Goal: Communication & Community: Answer question/provide support

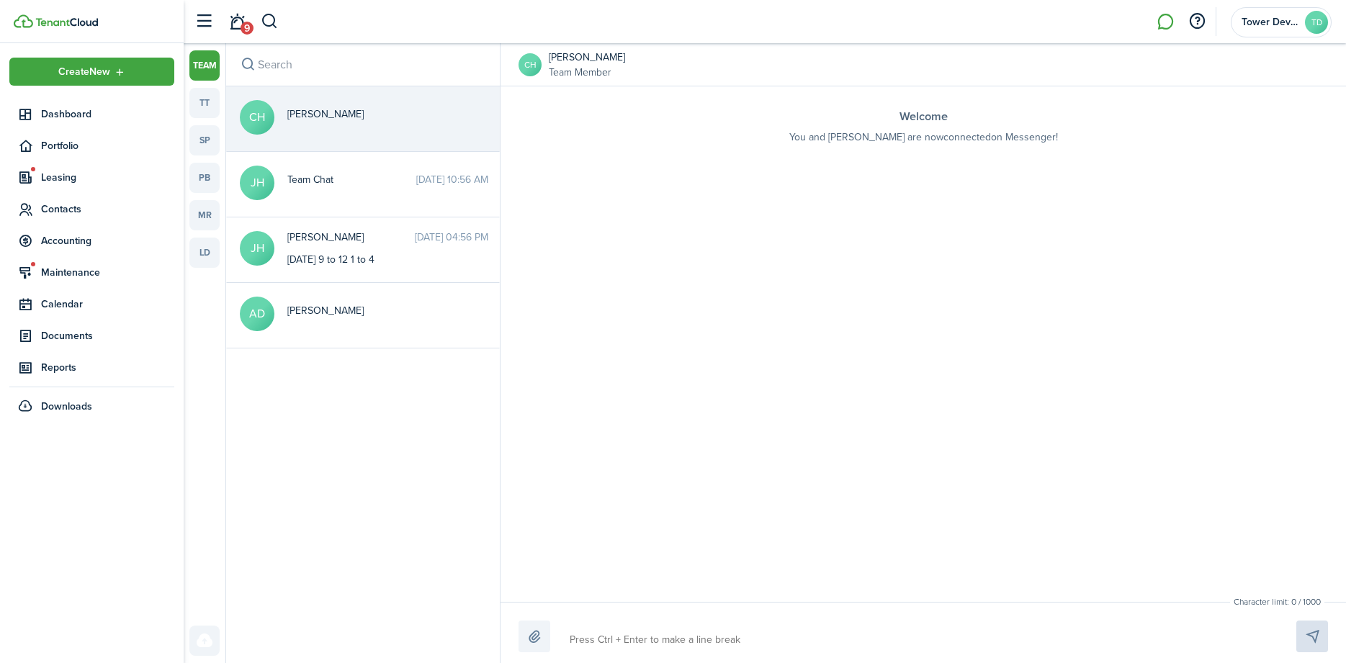
click at [197, 267] on link "ld" at bounding box center [204, 253] width 30 height 30
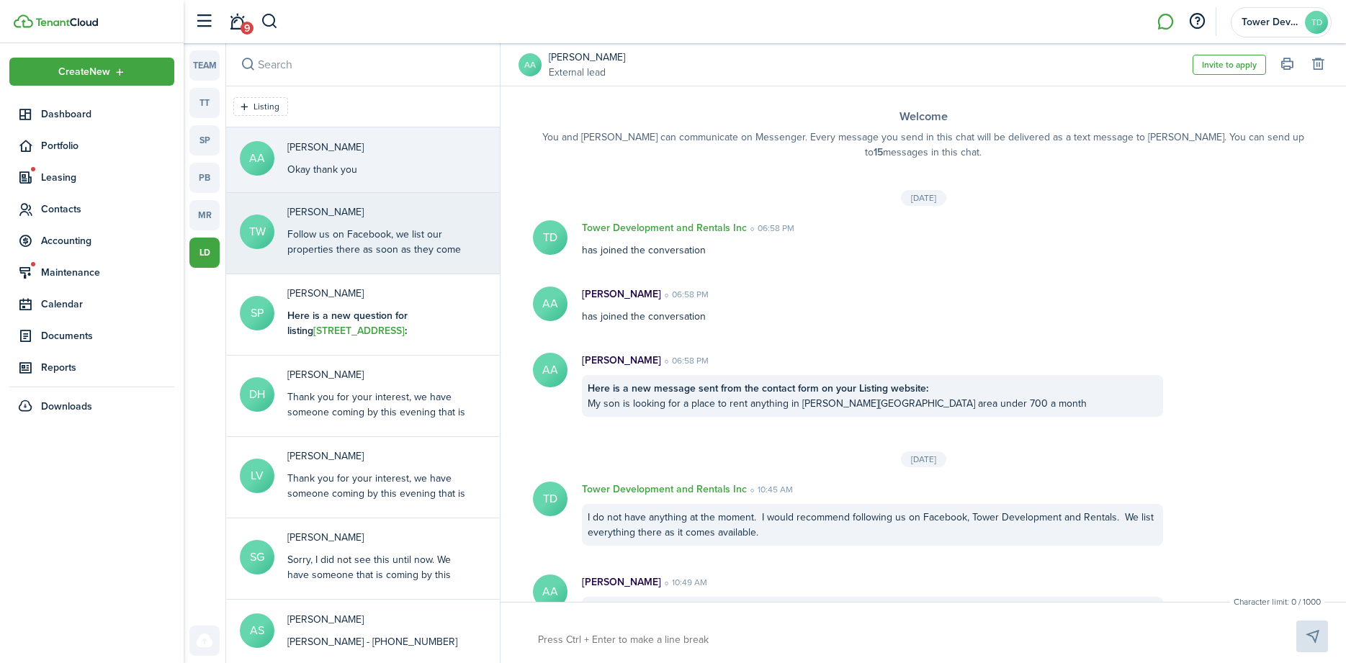
scroll to position [207, 0]
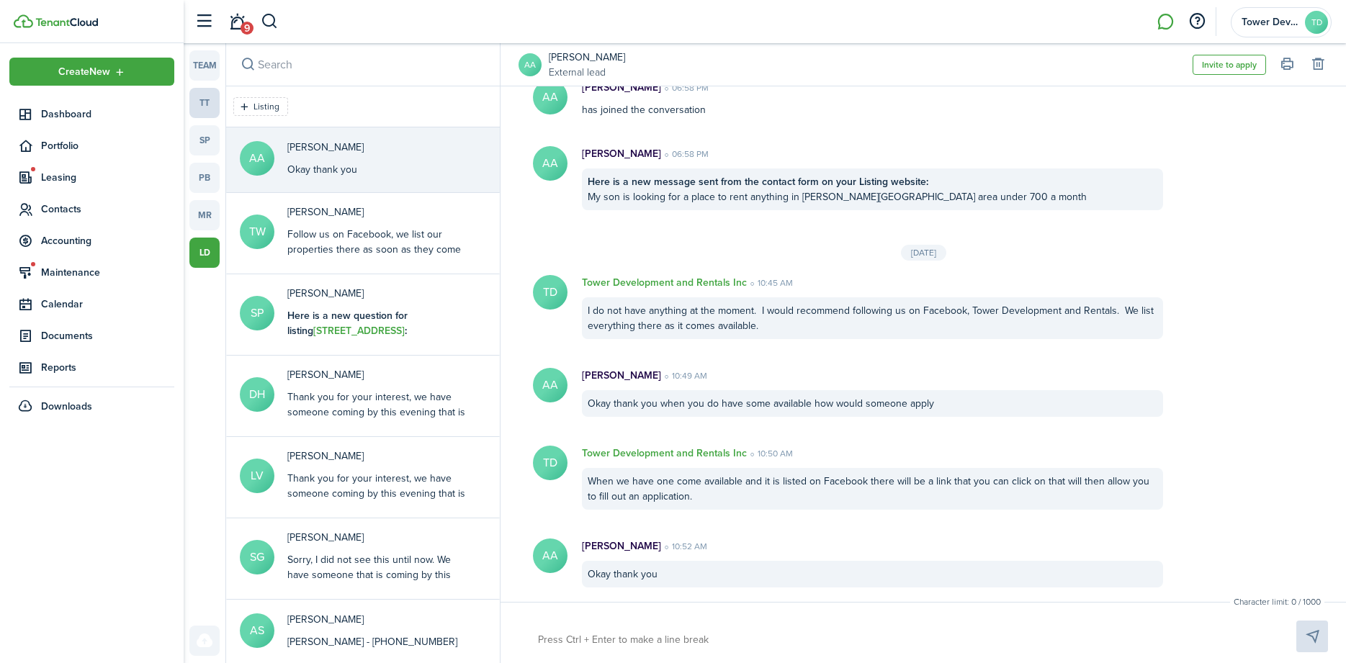
click at [202, 96] on link "tt" at bounding box center [204, 103] width 30 height 30
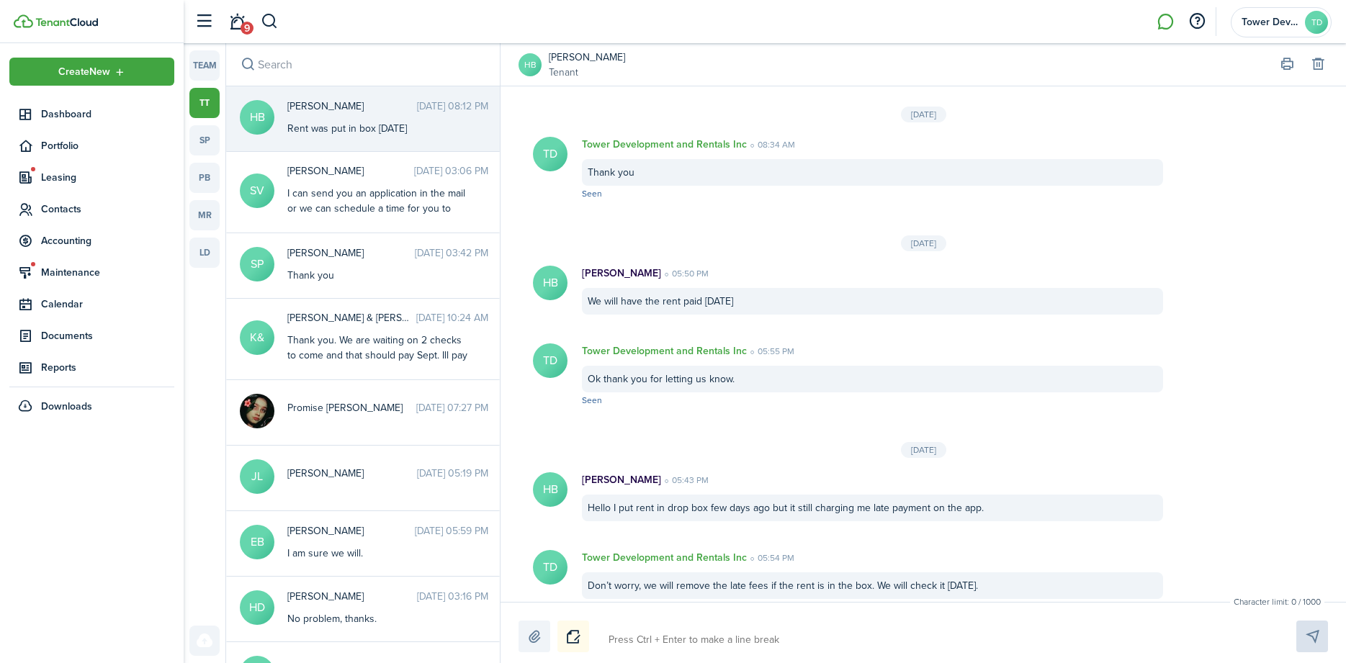
scroll to position [1498, 0]
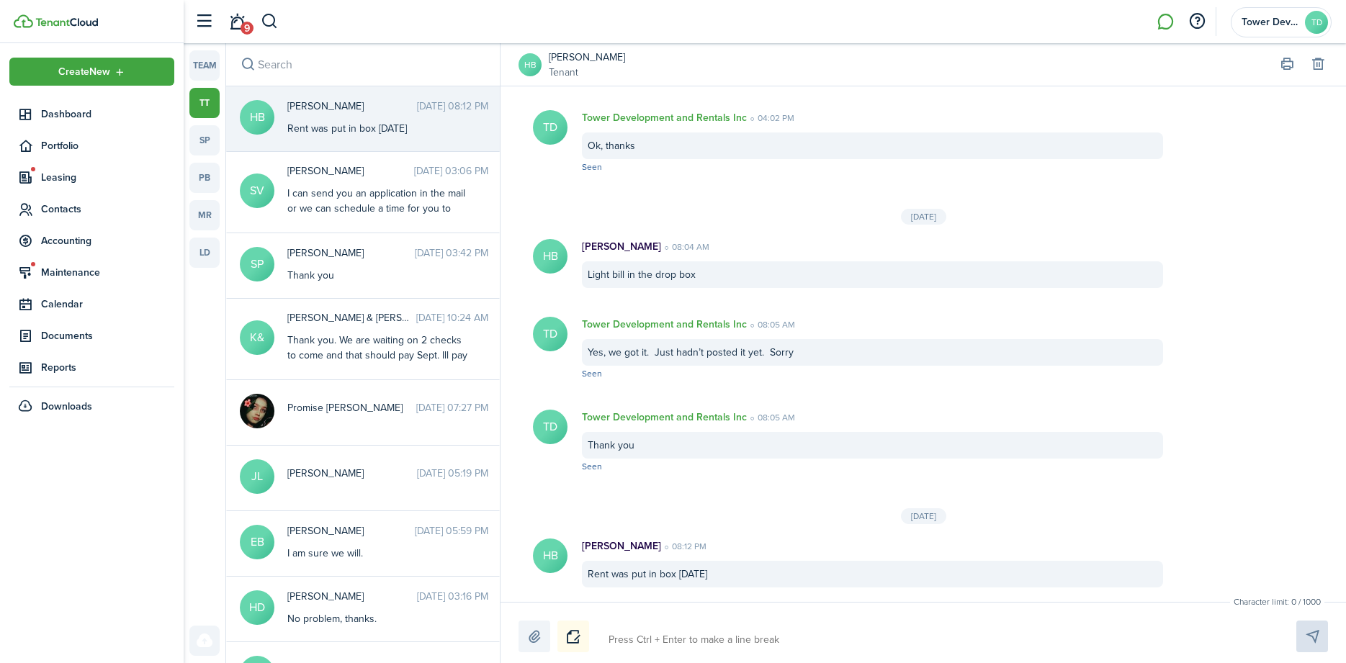
click at [644, 636] on textarea at bounding box center [935, 640] width 664 height 24
type textarea "Y"
type textarea "Ye"
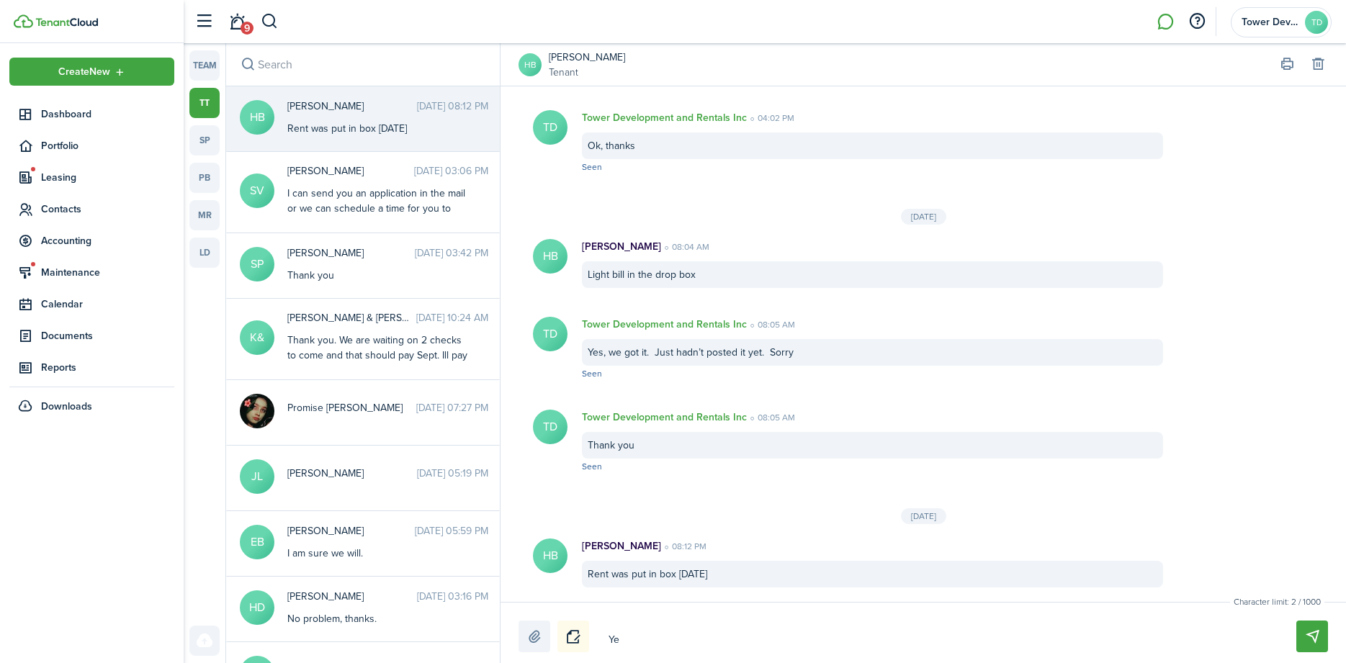
type textarea "Yes"
type textarea "Yes,"
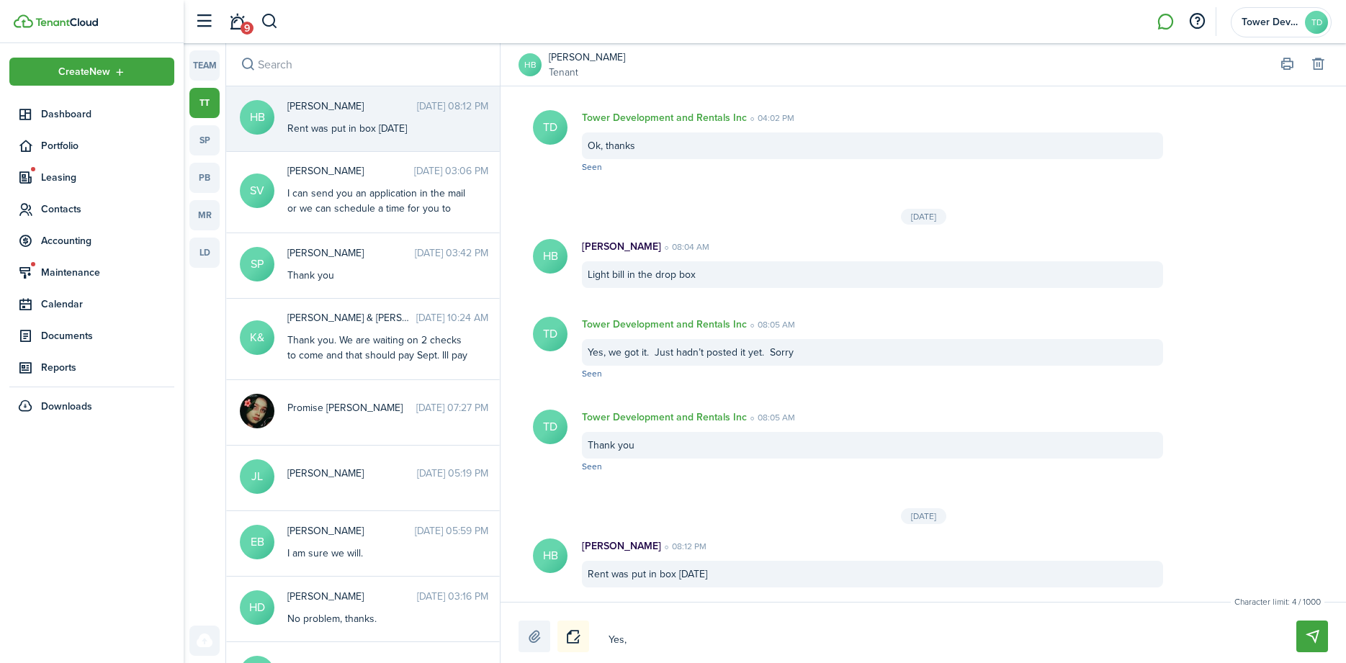
type textarea "Yes,"
type textarea "Yes, w"
type textarea "Yes, we"
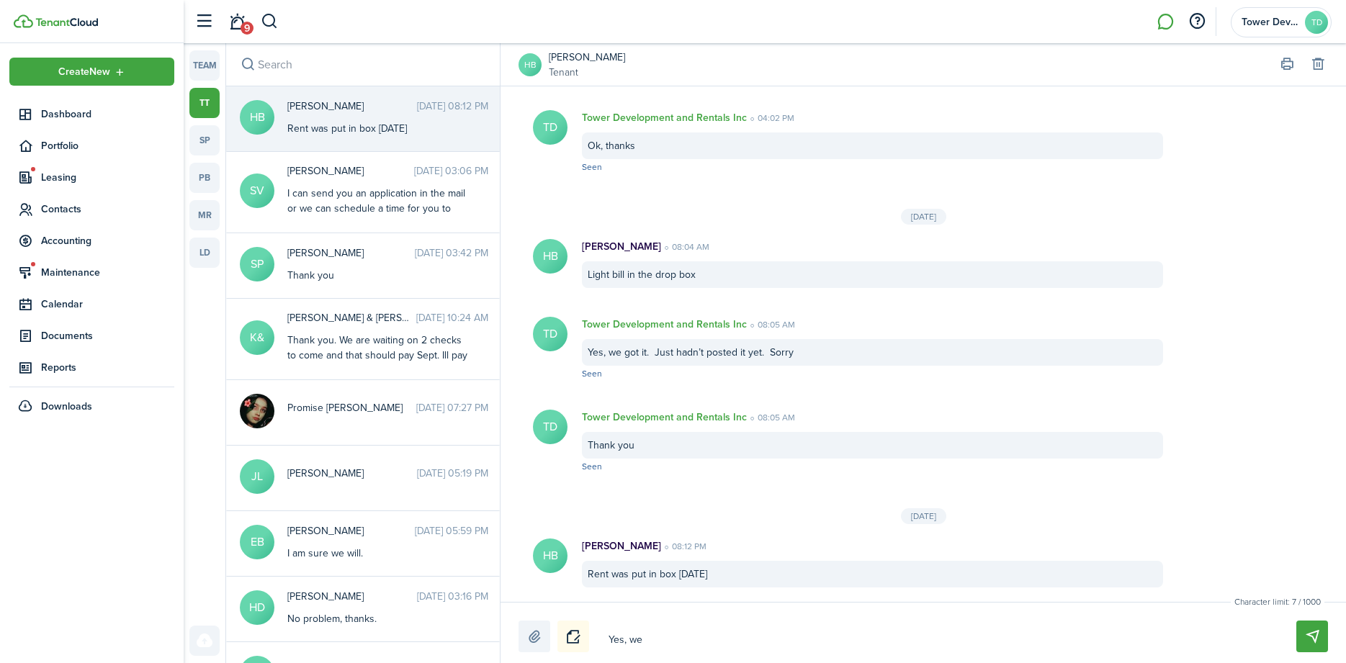
type textarea "Yes, we"
type textarea "Yes, we g"
type textarea "Yes, we go"
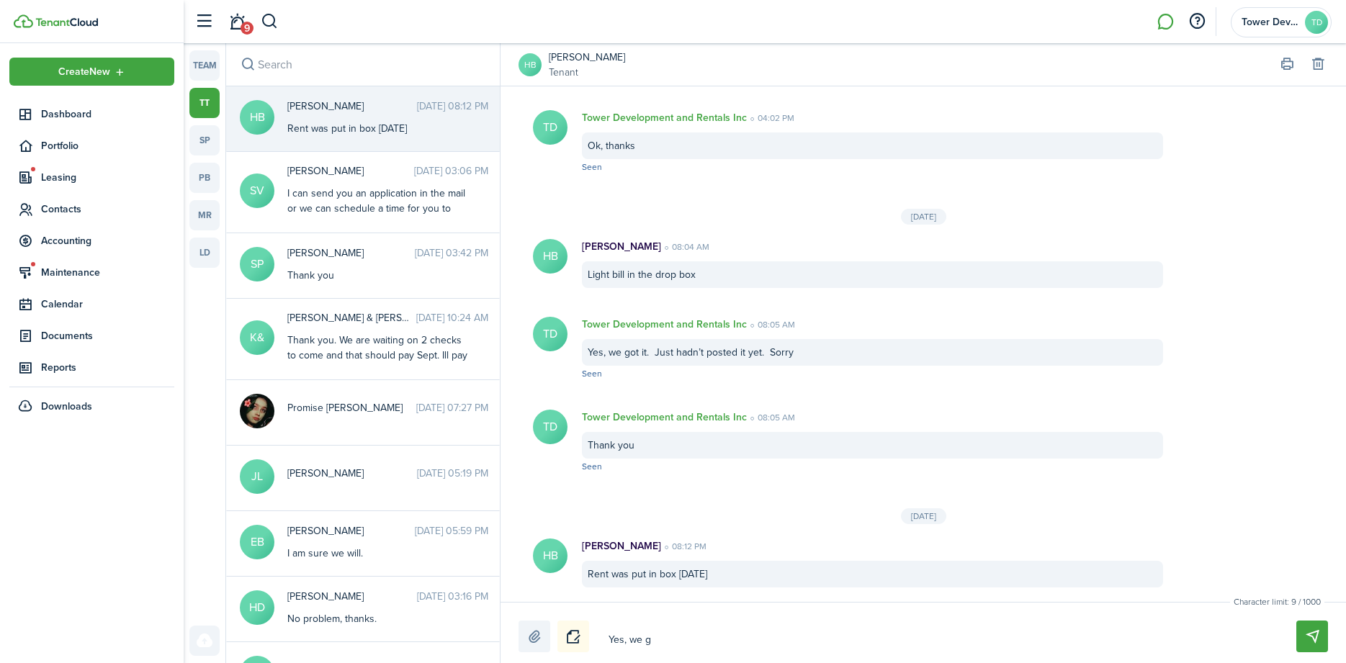
type textarea "Yes, we go"
type textarea "Yes, we g"
type textarea "Yes, we"
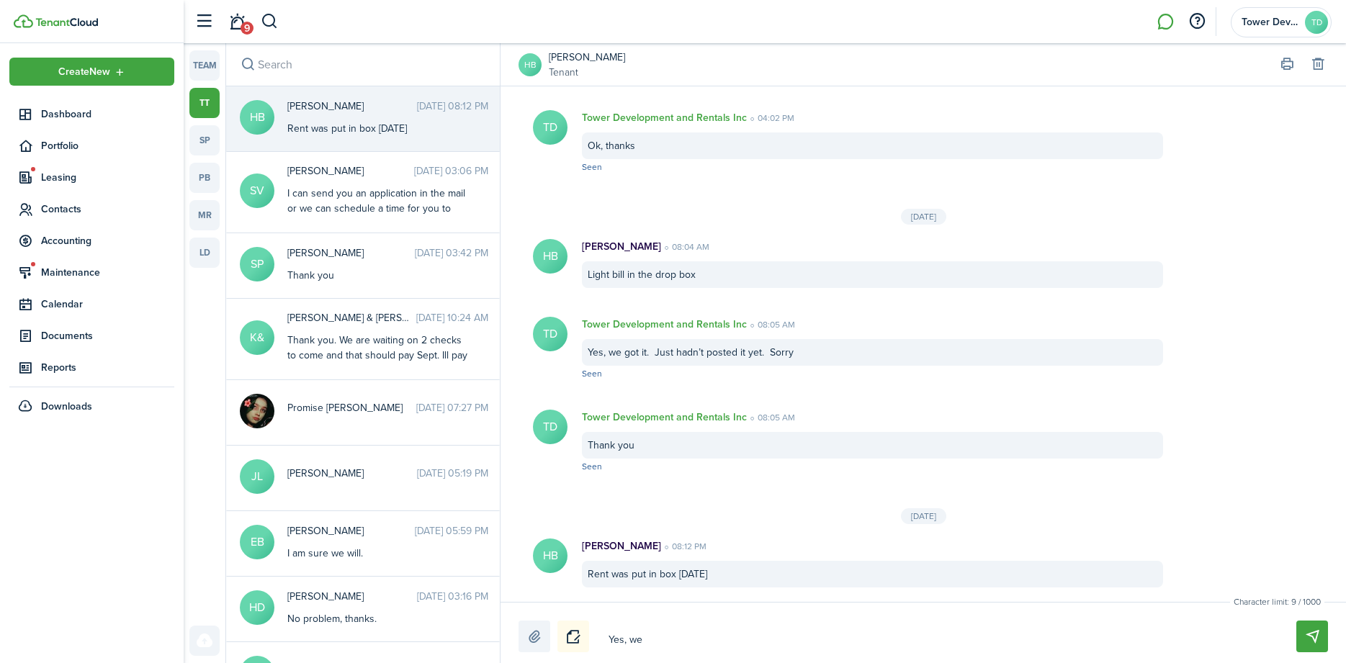
type textarea "Yes, we"
type textarea "Yes, w"
type textarea "Yes,"
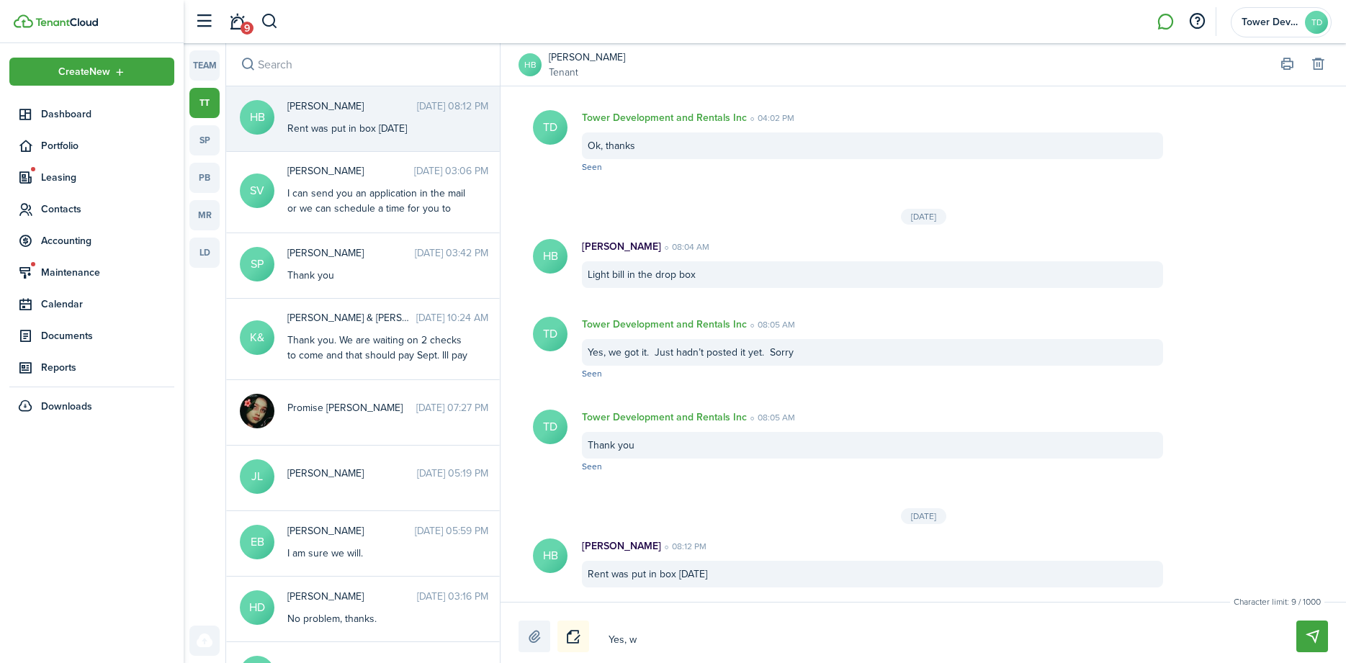
type textarea "Yes,"
type textarea "Yes"
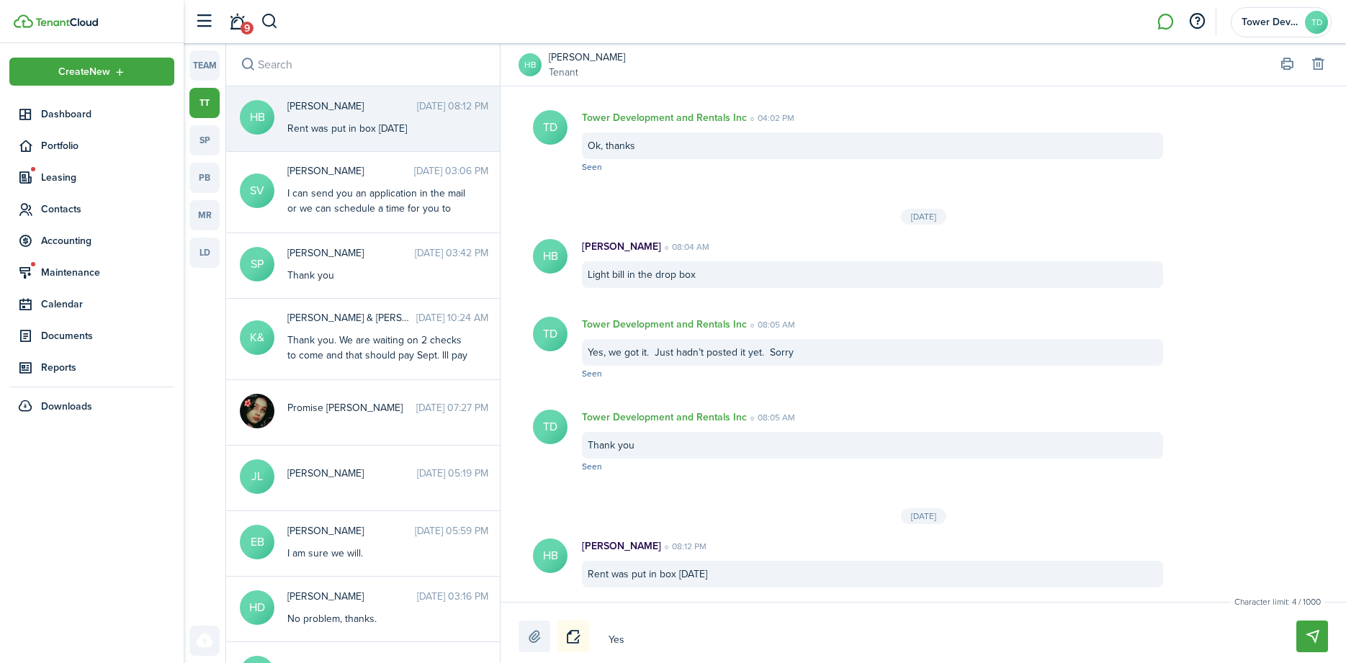
type textarea "Ye"
type textarea "Y"
type textarea "W"
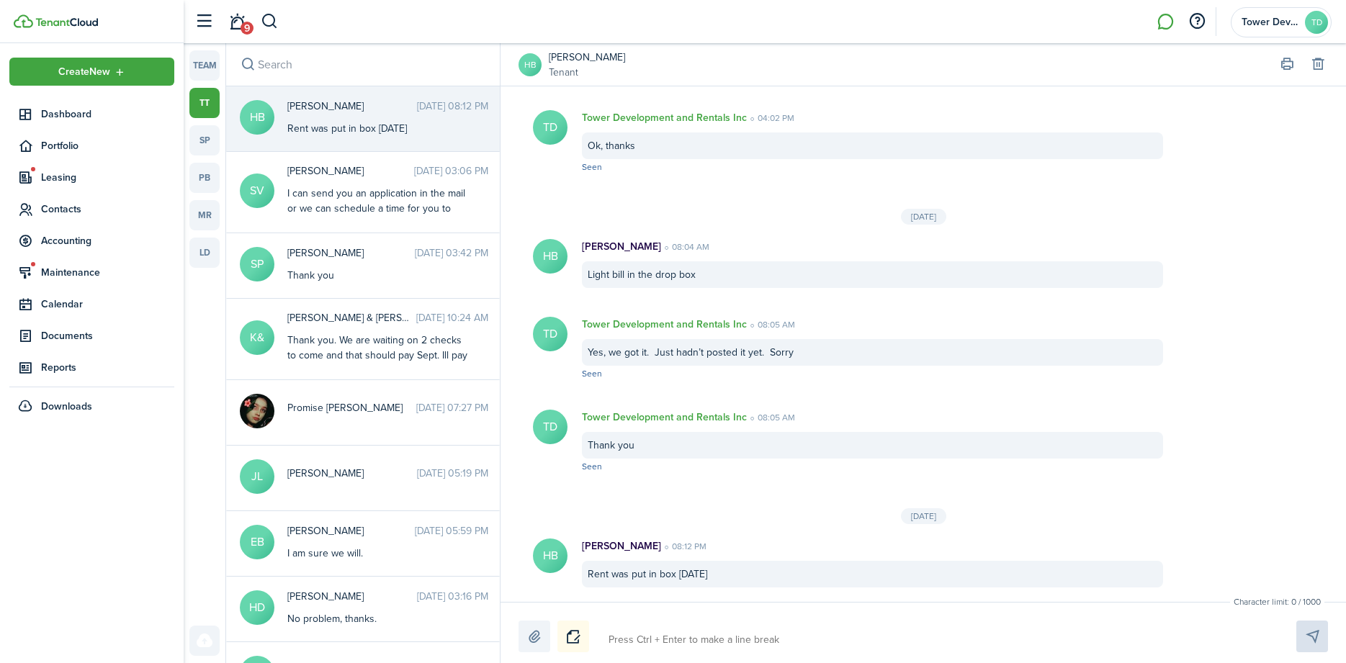
type textarea "W"
type textarea "We"
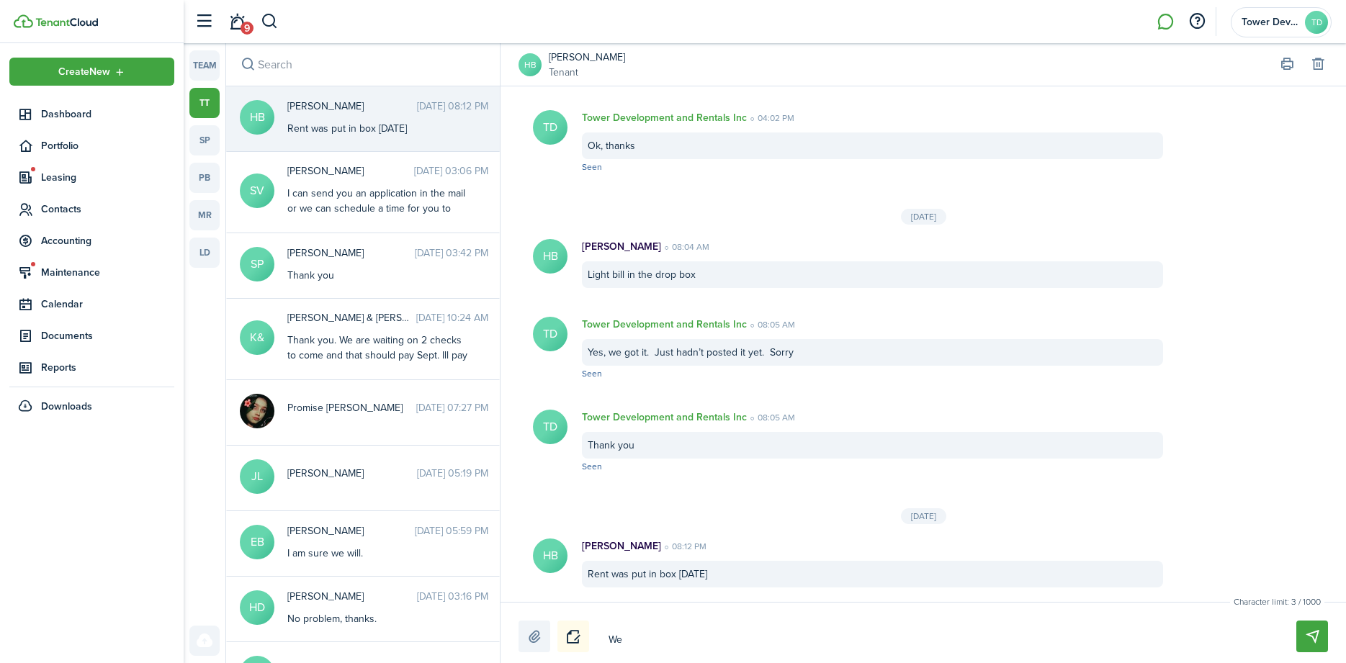
type textarea "We g"
type textarea "We go"
type textarea "We got"
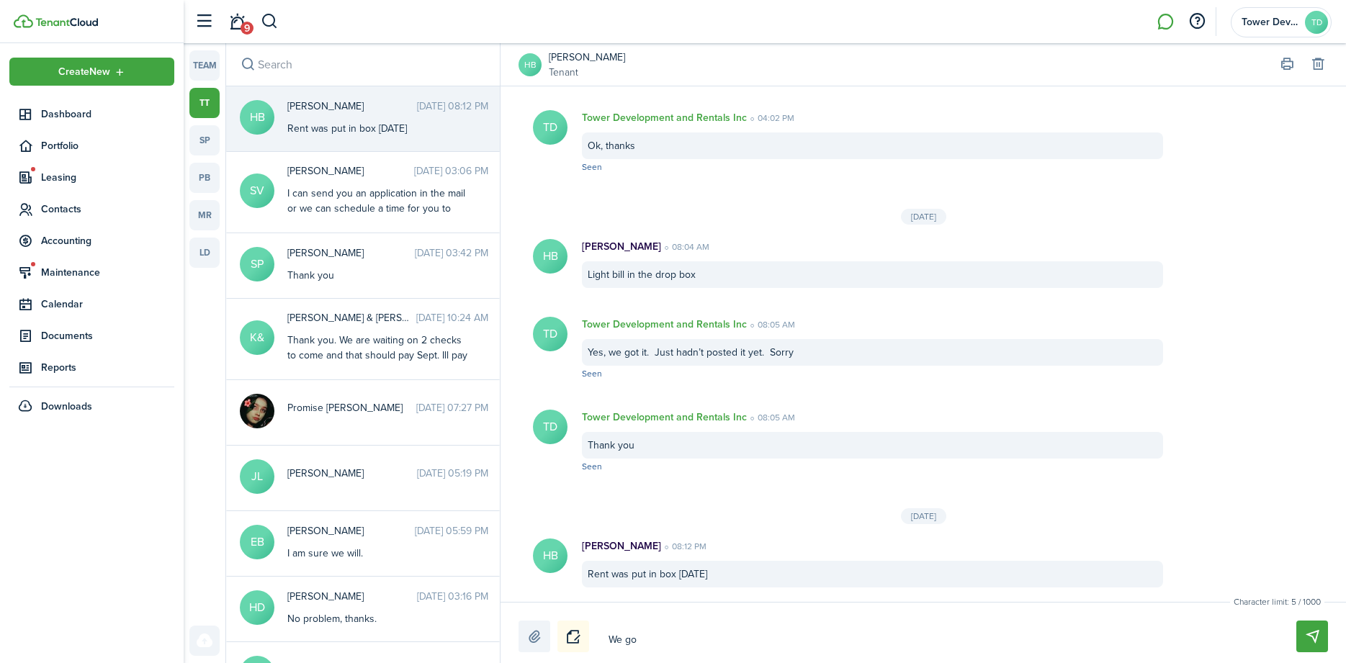
type textarea "We got"
type textarea "We got i"
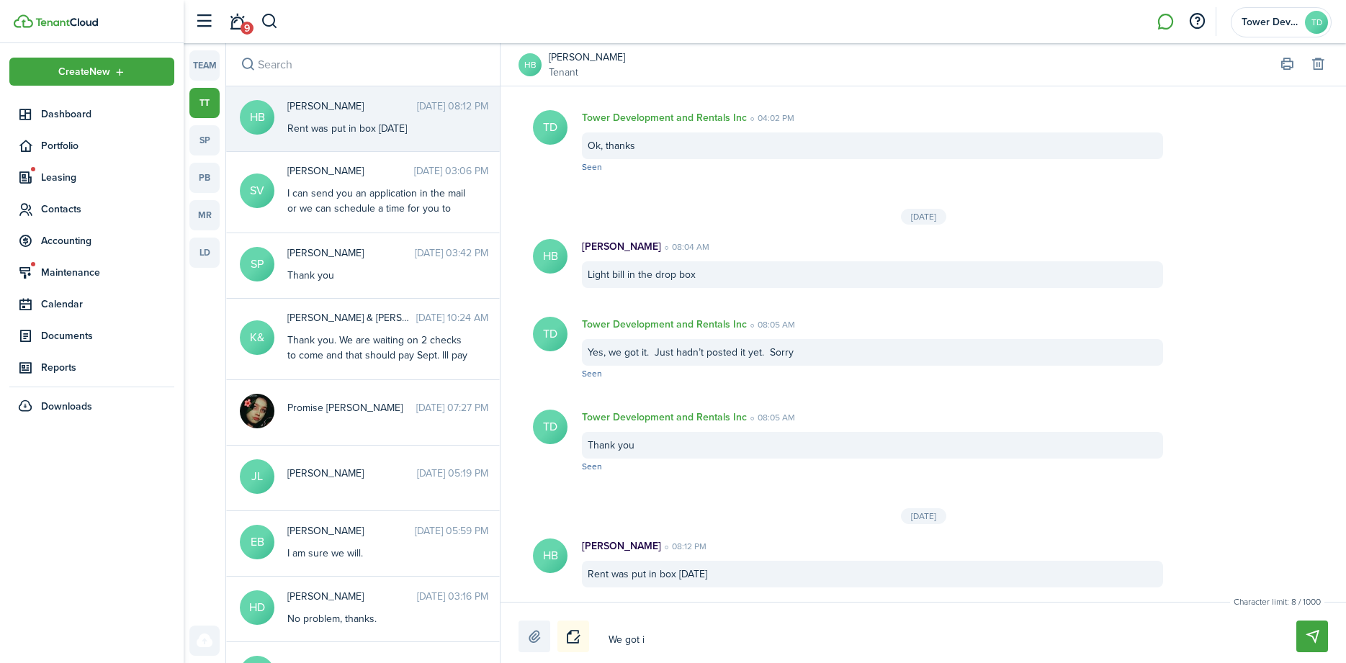
type textarea "We got it"
type textarea "We got it,"
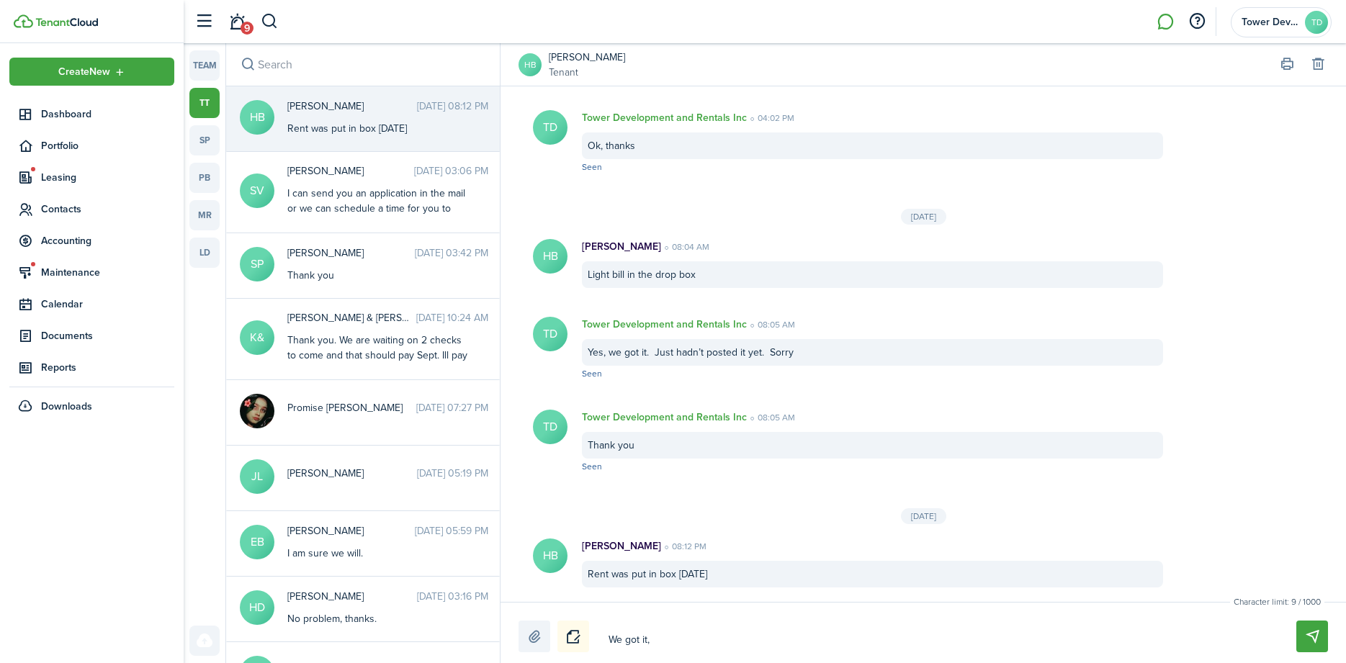
type textarea "We got it,"
type textarea "We got it, t"
type textarea "We got it, th"
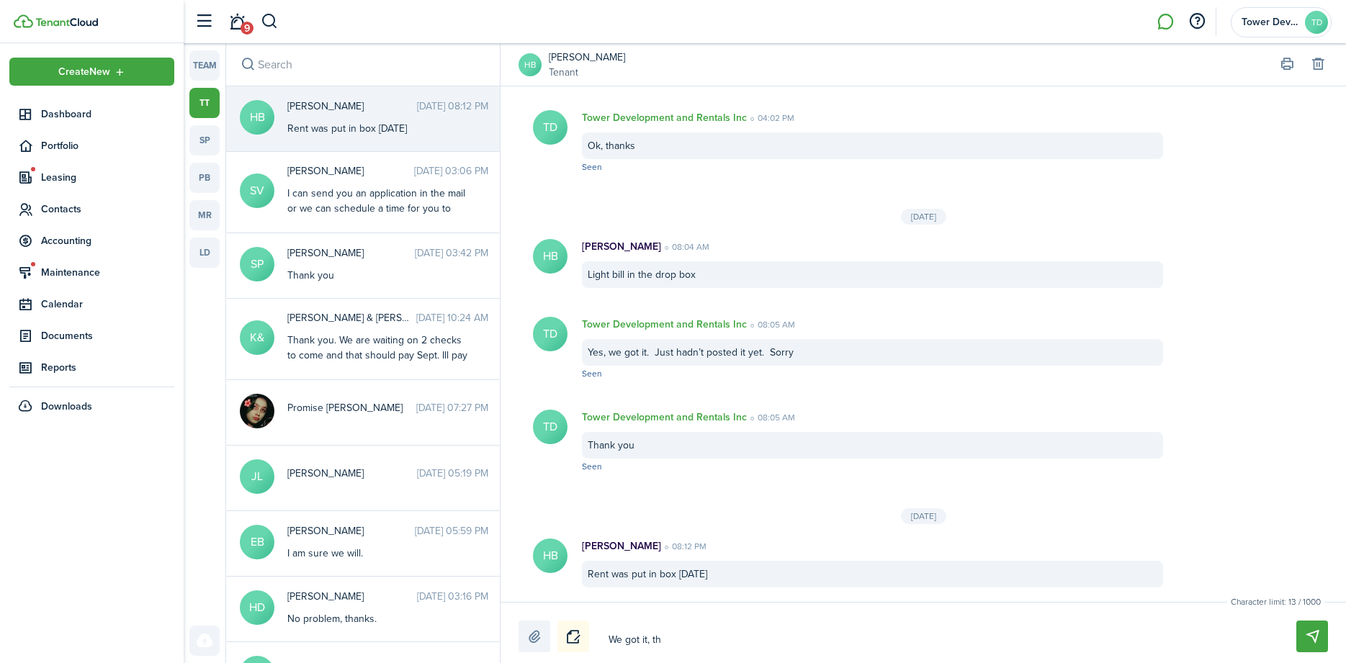
type textarea "We got it, tha"
type textarea "We got it, than"
type textarea "We got it, thank"
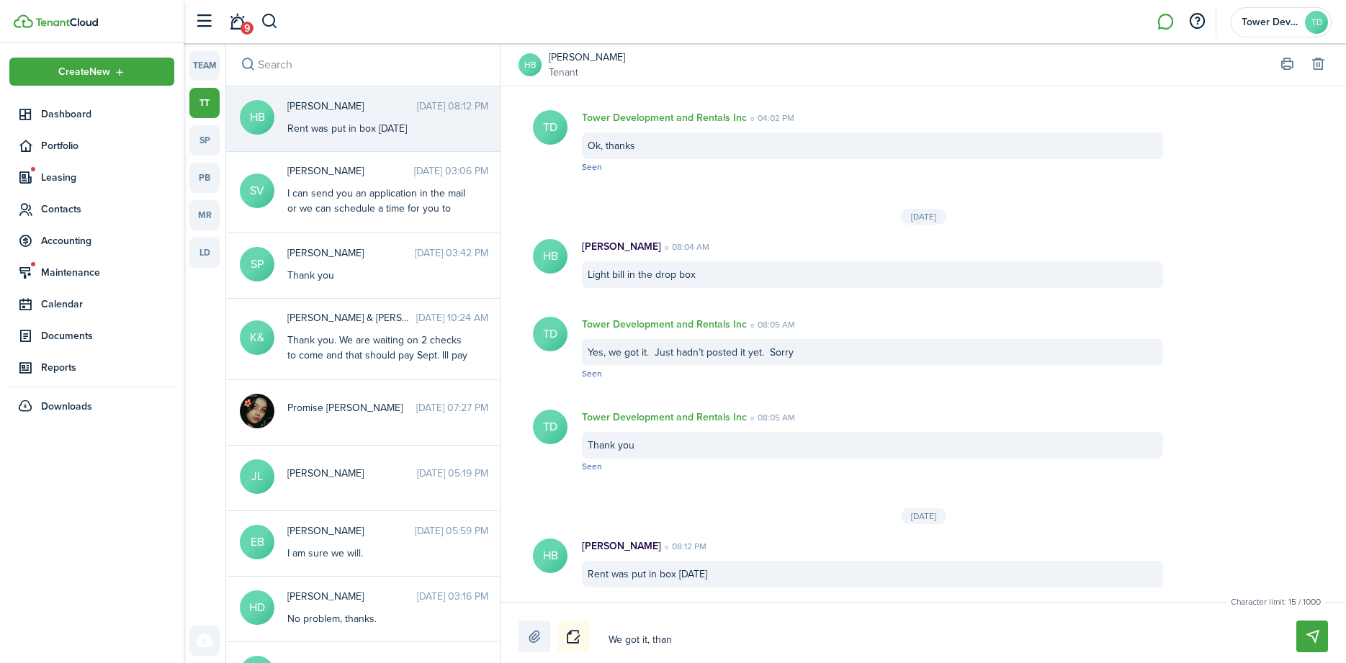
type textarea "We got it, thank"
type textarea "We got it, thanks"
type textarea "We got it, thanks."
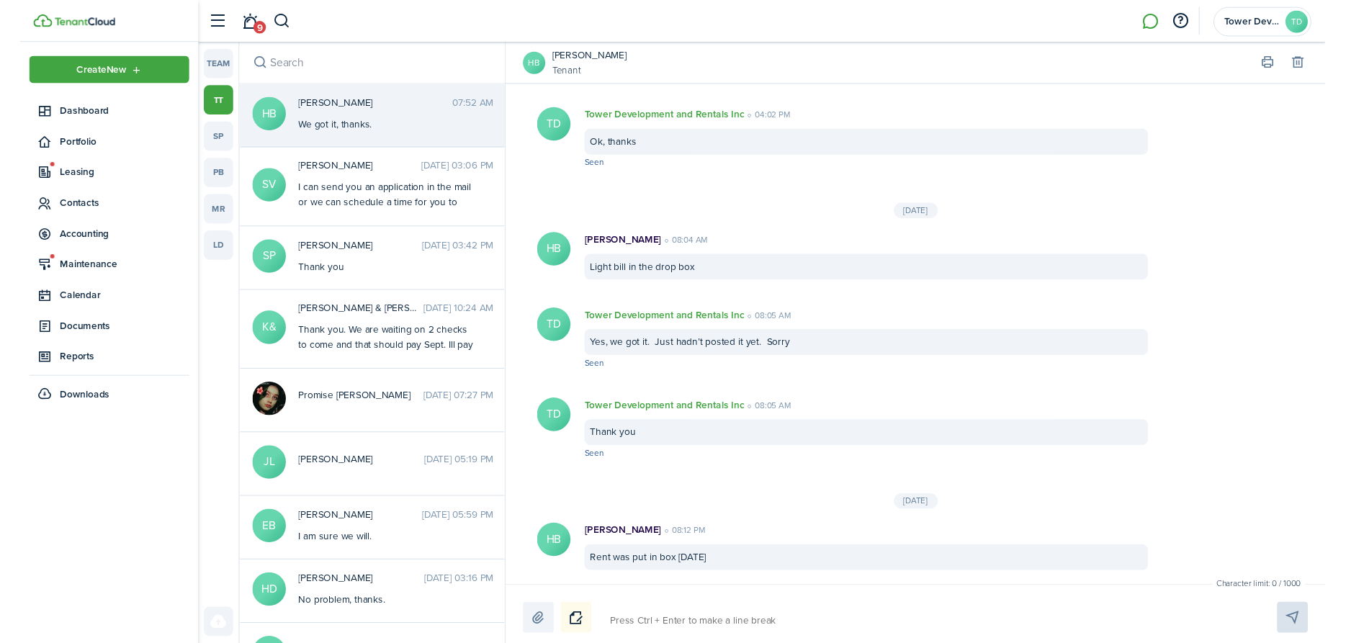
scroll to position [1627, 0]
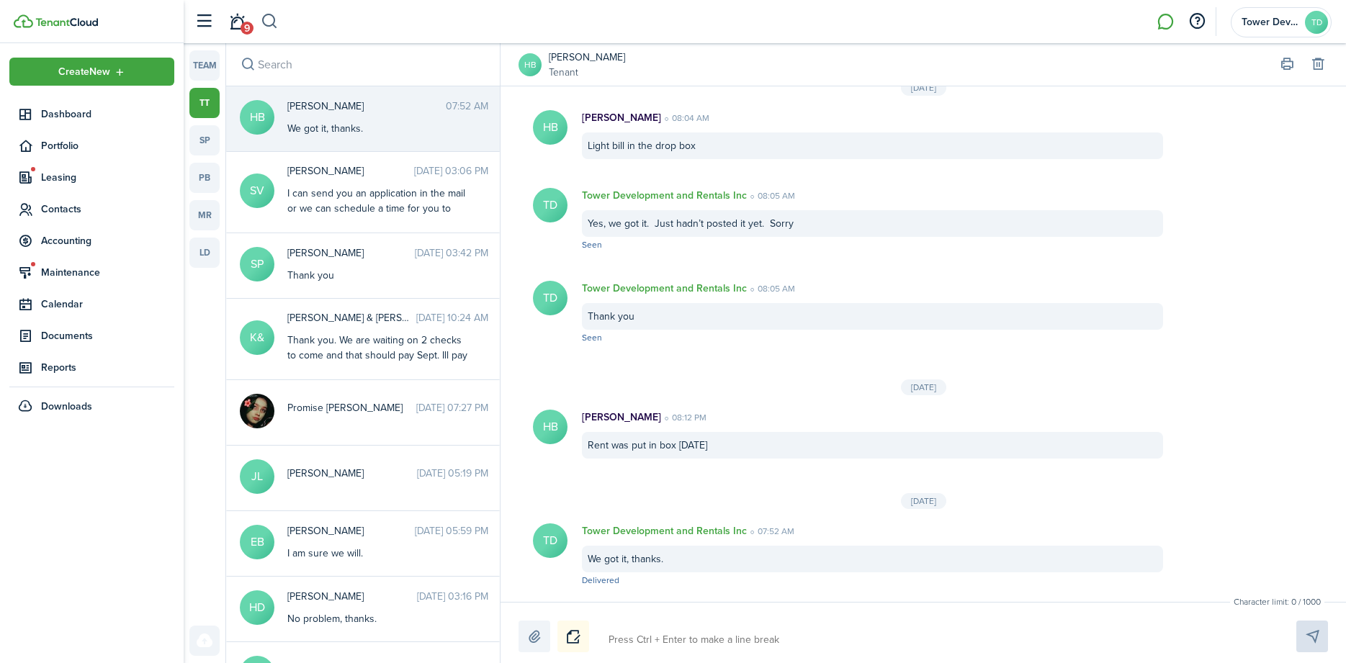
click at [264, 24] on button "button" at bounding box center [270, 21] width 18 height 24
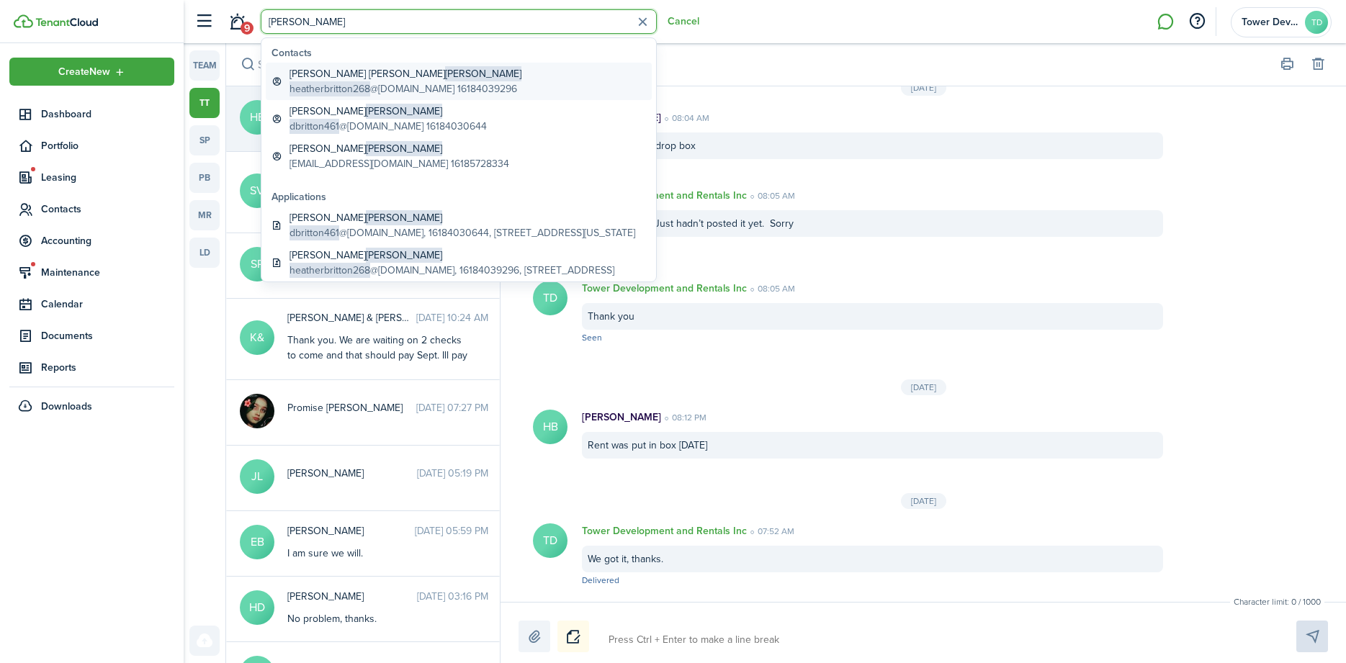
type input "[PERSON_NAME]"
click at [445, 76] on span "[PERSON_NAME]" at bounding box center [483, 73] width 76 height 15
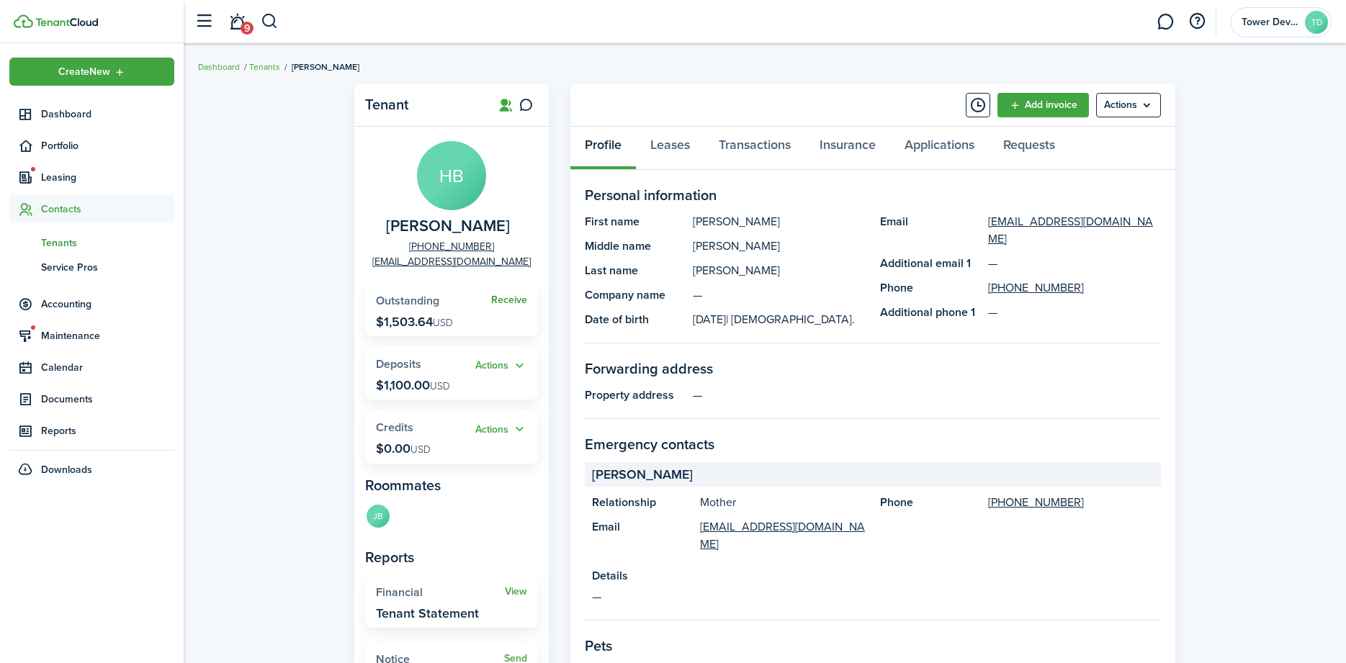
click at [500, 304] on link "Receive" at bounding box center [509, 300] width 36 height 12
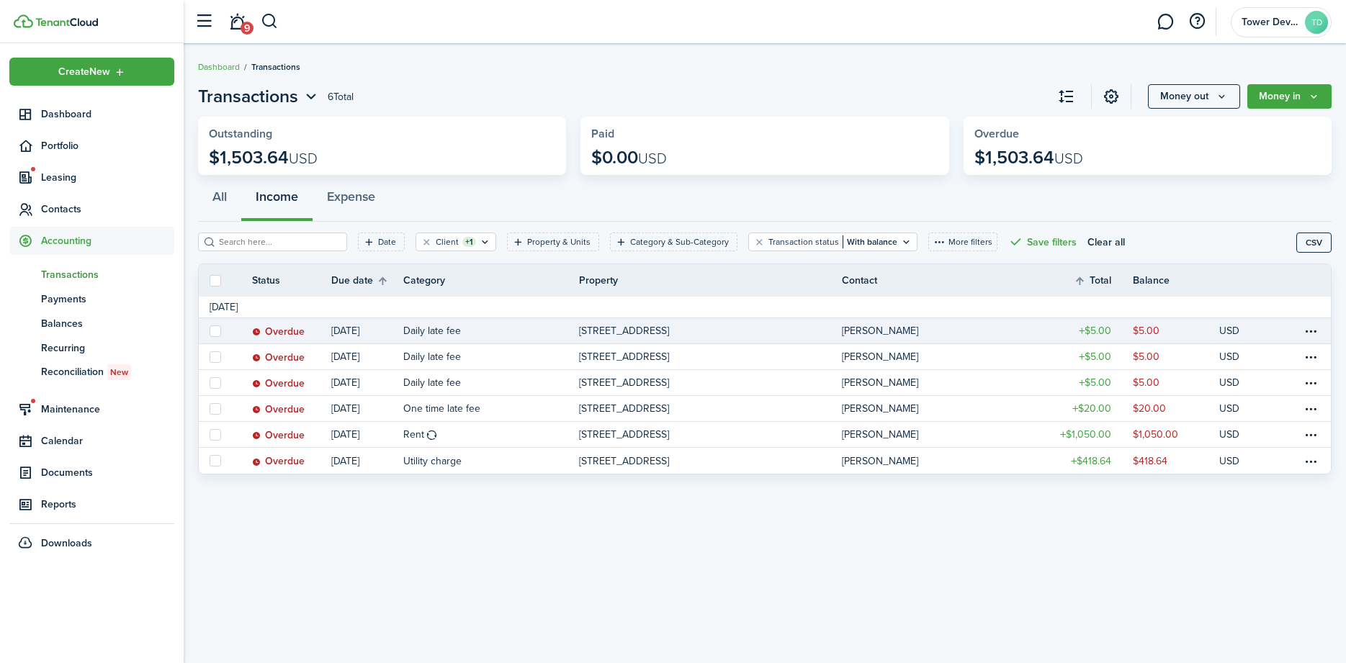
click at [215, 331] on label at bounding box center [216, 331] width 12 height 12
click at [210, 331] on input "checkbox" at bounding box center [209, 331] width 1 height 1
checkbox input "true"
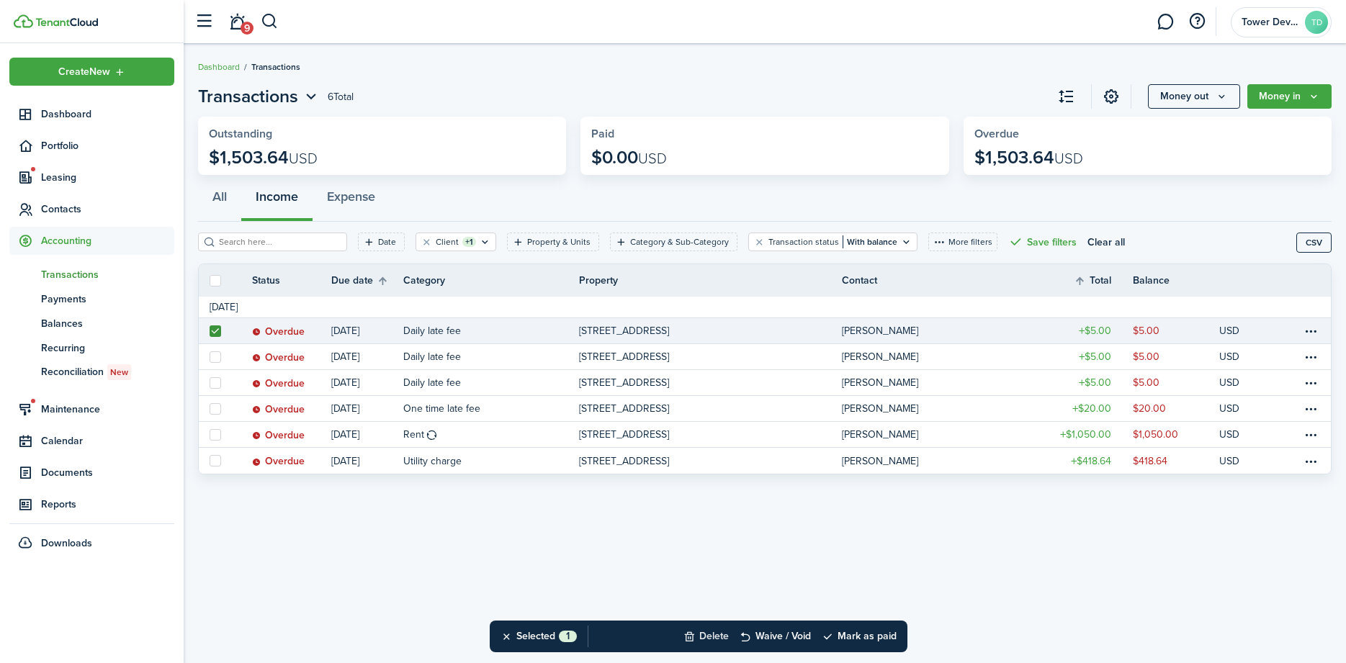
click at [719, 637] on button "Delete" at bounding box center [705, 637] width 45 height 32
click at [791, 637] on button "Cancel" at bounding box center [801, 636] width 58 height 20
